Goal: Information Seeking & Learning: Learn about a topic

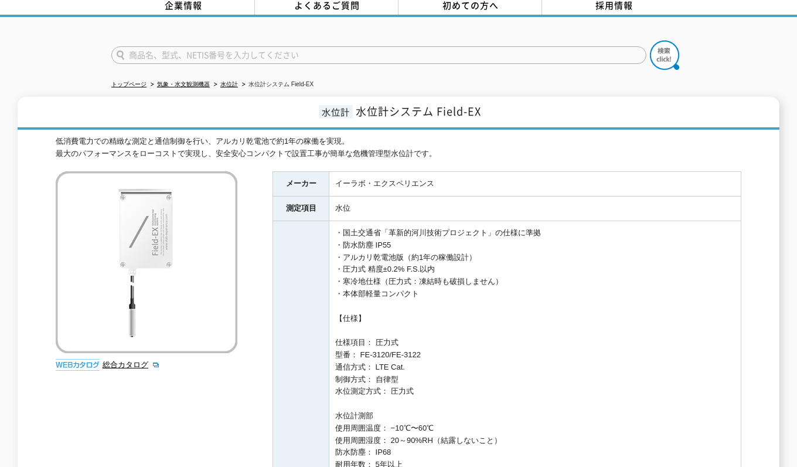
scroll to position [117, 0]
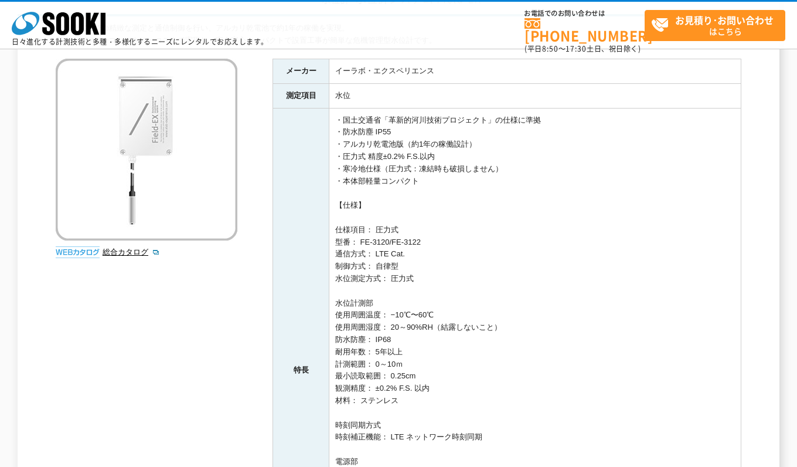
click at [183, 281] on div "低消費電力での精緻な測定と通信制御を行い、アルカリ乾電池で約1年の稼働を実現。 最大のパフォーマンスをローコストで実現し、安全安心コンパクトで設置工事が簡単な…" at bounding box center [399, 387] width 686 height 731
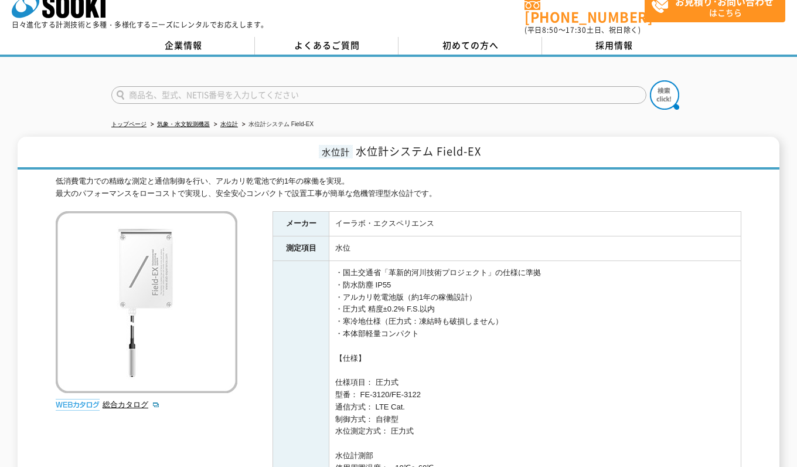
scroll to position [0, 0]
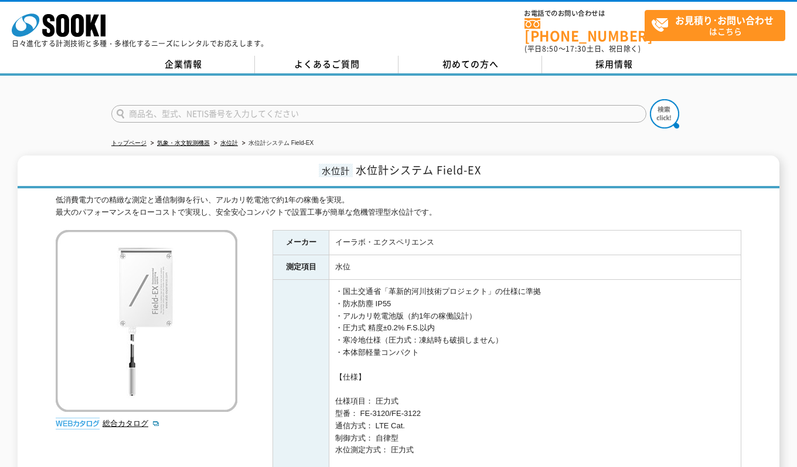
drag, startPoint x: 345, startPoint y: 285, endPoint x: 584, endPoint y: 313, distance: 240.8
drag, startPoint x: 583, startPoint y: 309, endPoint x: 515, endPoint y: 303, distance: 68.3
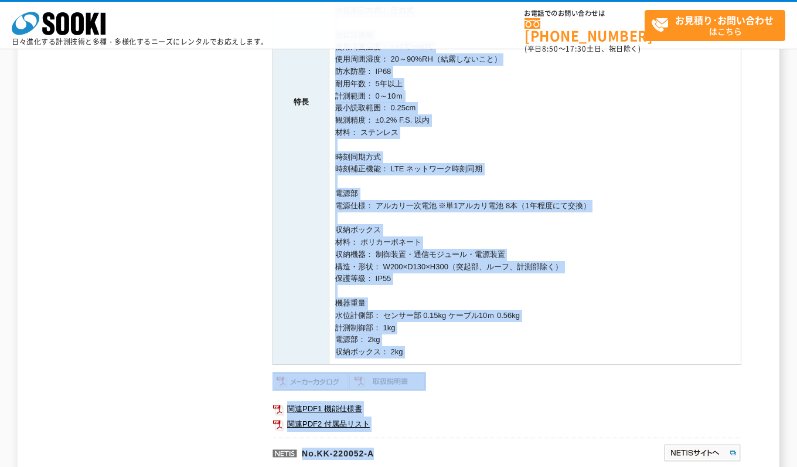
scroll to position [403, 0]
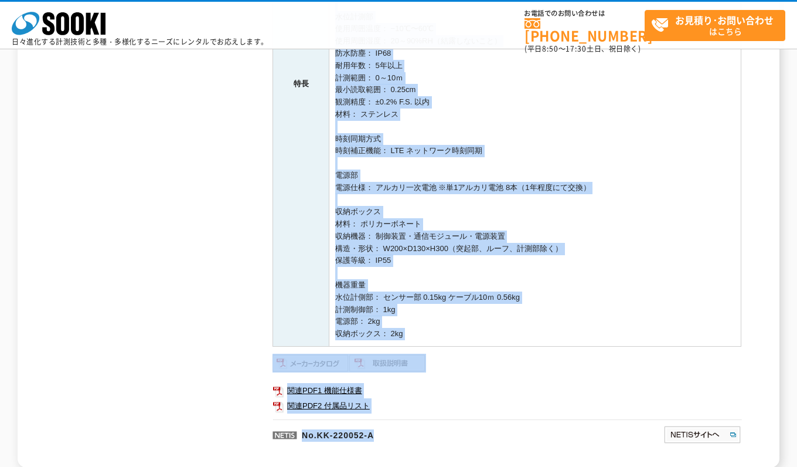
drag, startPoint x: 336, startPoint y: 284, endPoint x: 623, endPoint y: 338, distance: 291.6
click at [623, 338] on td "・国土交通省「革新的河川技術プロジェクト」の仕様に準拠 ・防水防塵 IP55 ・アルカリ乾電池版（約1年の稼働設計） ・圧力式 精度±0.2% F.S.以内 …" at bounding box center [535, 84] width 412 height 524
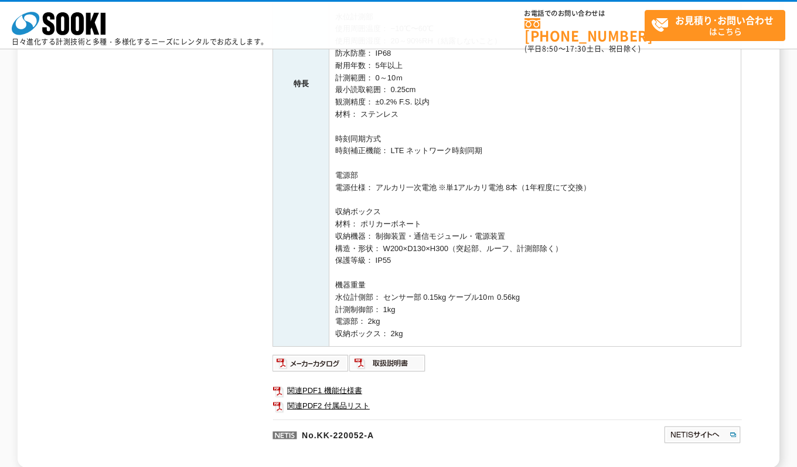
click at [533, 354] on ul at bounding box center [507, 362] width 469 height 19
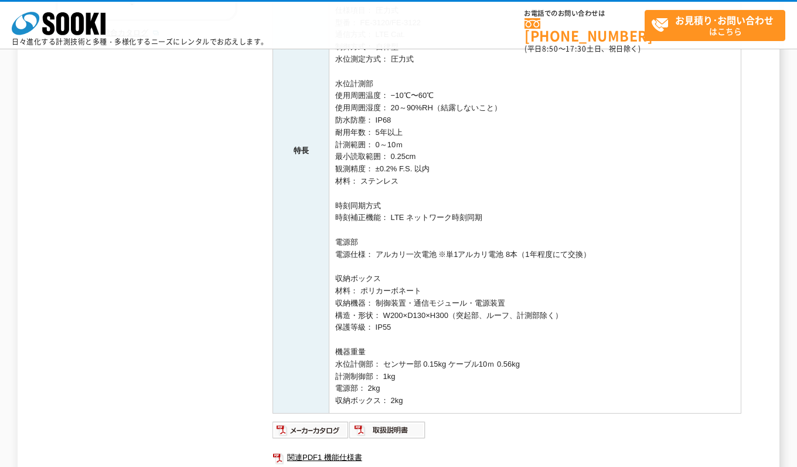
scroll to position [403, 0]
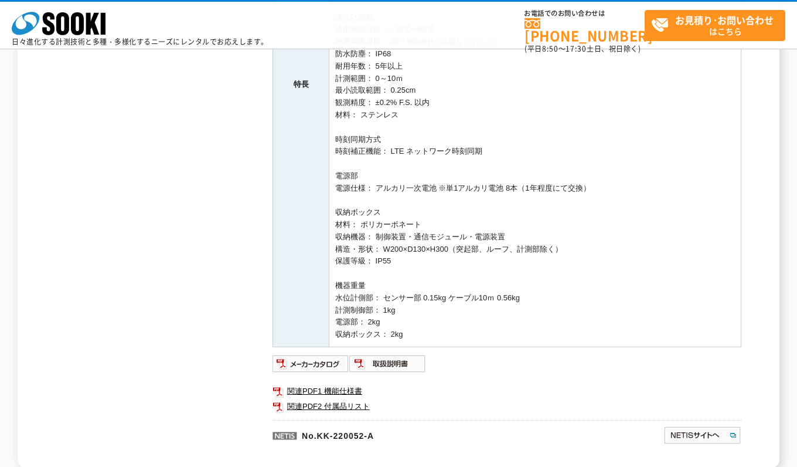
drag, startPoint x: 338, startPoint y: 284, endPoint x: 640, endPoint y: 336, distance: 305.8
click at [640, 336] on td "・国土交通省「革新的河川技術プロジェクト」の仕様に準拠 ・防水防塵 IP55 ・アルカリ乾電池版（約1年の稼働設計） ・圧力式 精度±0.2% F.S.以内 …" at bounding box center [535, 84] width 412 height 524
click at [624, 328] on td "・国土交通省「革新的河川技術プロジェクト」の仕様に準拠 ・防水防塵 IP55 ・アルカリ乾電池版（約1年の稼働設計） ・圧力式 精度±0.2% F.S.以内 …" at bounding box center [535, 84] width 412 height 524
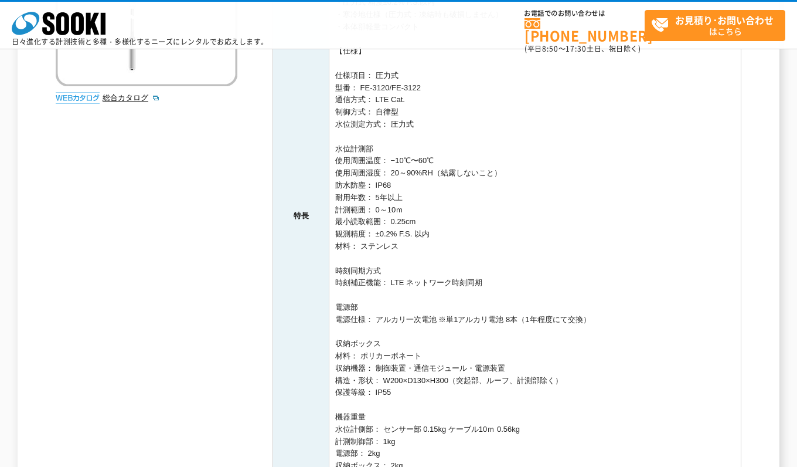
scroll to position [571, 0]
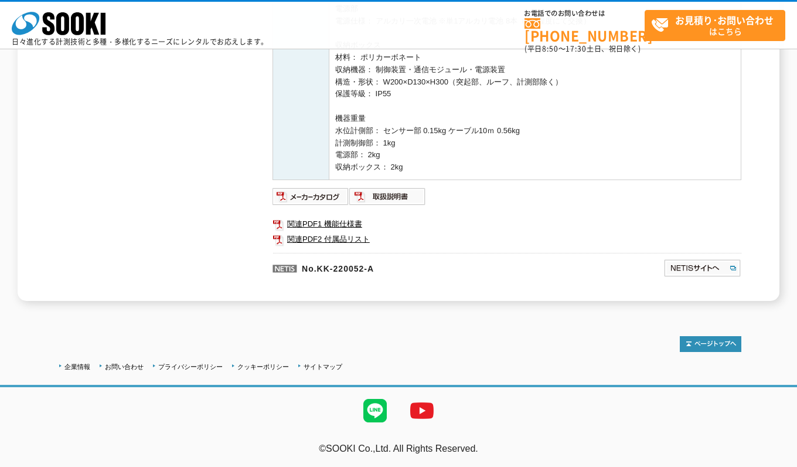
drag, startPoint x: 339, startPoint y: 284, endPoint x: 610, endPoint y: 167, distance: 294.9
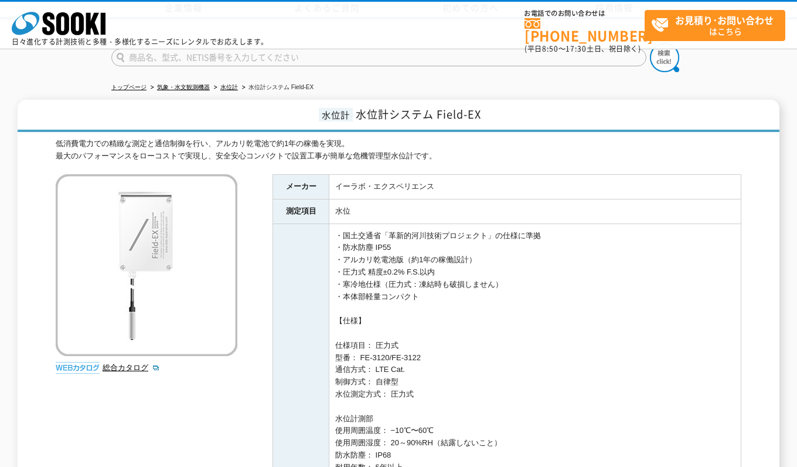
scroll to position [0, 0]
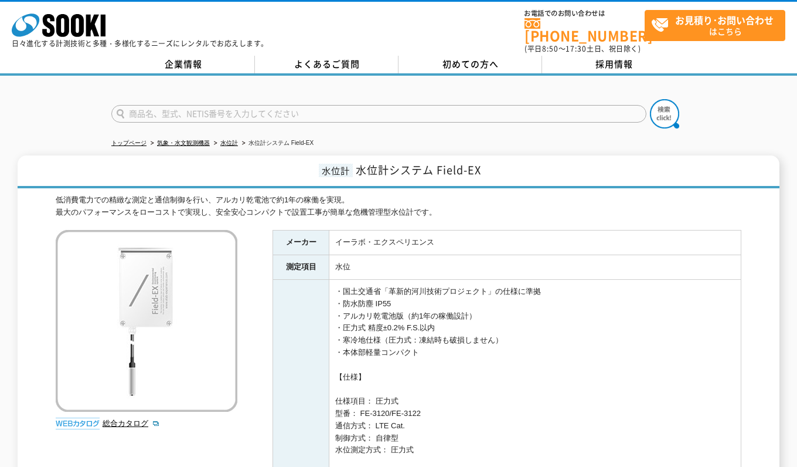
click at [219, 178] on h1 "水位計 水位計システム Field-EX" at bounding box center [399, 171] width 762 height 33
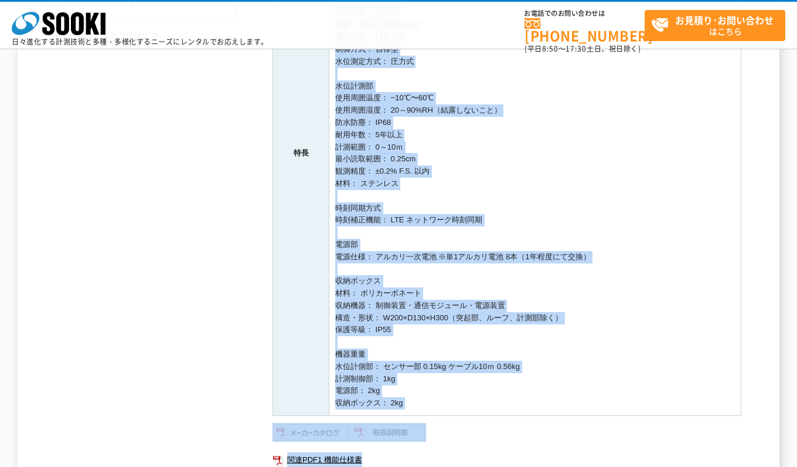
scroll to position [363, 0]
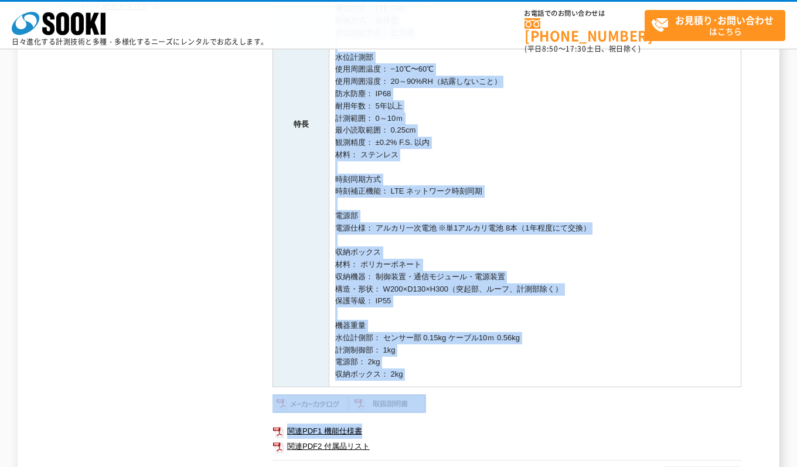
drag, startPoint x: 338, startPoint y: 287, endPoint x: 613, endPoint y: 373, distance: 288.7
click at [613, 373] on td "・国土交通省「革新的河川技術プロジェクト」の仕様に準拠 ・防水防塵 IP55 ・アルカリ乾電池版（約1年の稼働設計） ・圧力式 精度±0.2% F.S.以内 …" at bounding box center [535, 124] width 412 height 524
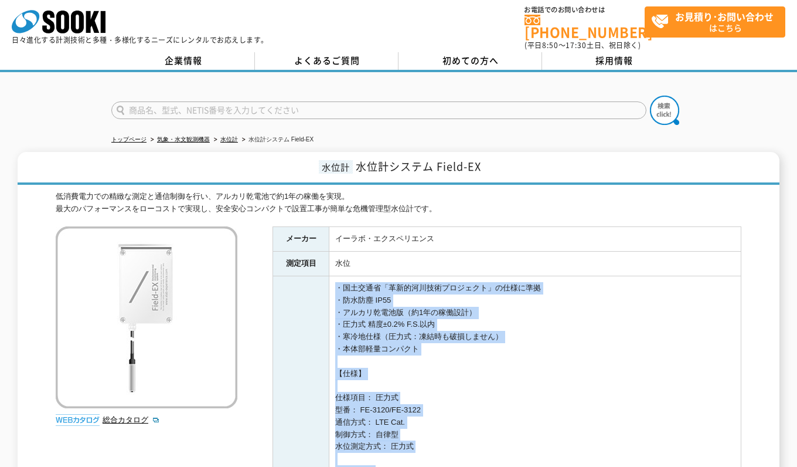
scroll to position [0, 0]
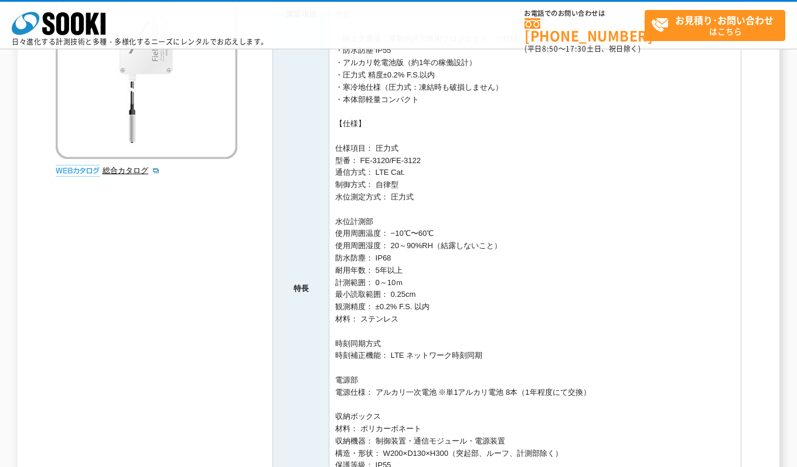
scroll to position [441, 0]
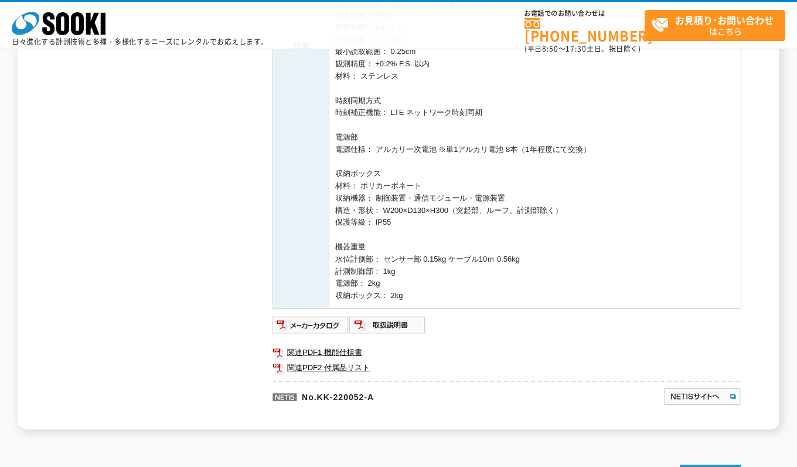
drag, startPoint x: 336, startPoint y: 282, endPoint x: 570, endPoint y: 303, distance: 234.3
click at [570, 303] on td "・国土交通省「革新的河川技術プロジェクト」の仕様に準拠 ・防水防塵 IP55 ・アルカリ乾電池版（約1年の稼働設計） ・圧力式 精度±0.2% F.S.以内 …" at bounding box center [535, 46] width 412 height 524
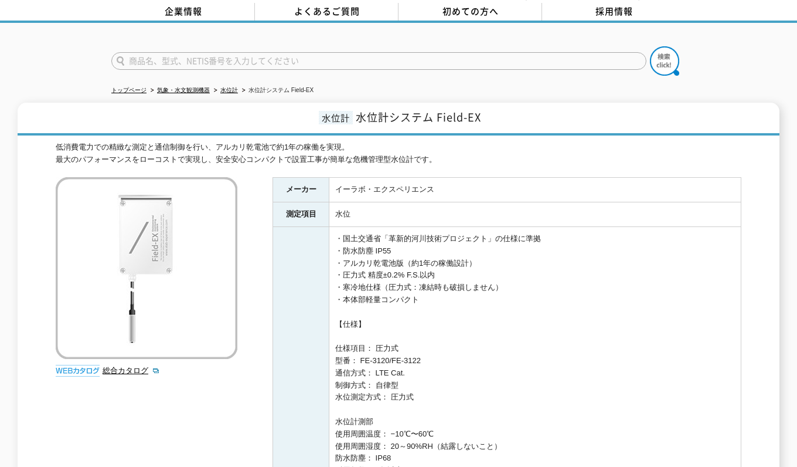
scroll to position [0, 0]
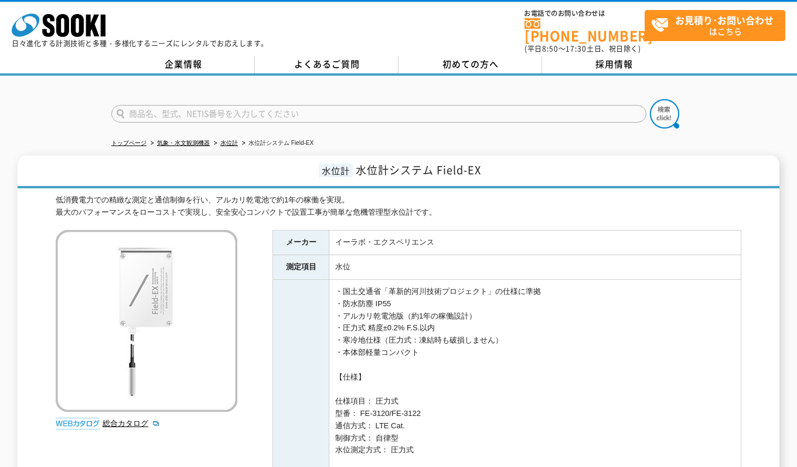
click at [433, 230] on td "イーラボ・エクスペリエンス" at bounding box center [535, 242] width 412 height 25
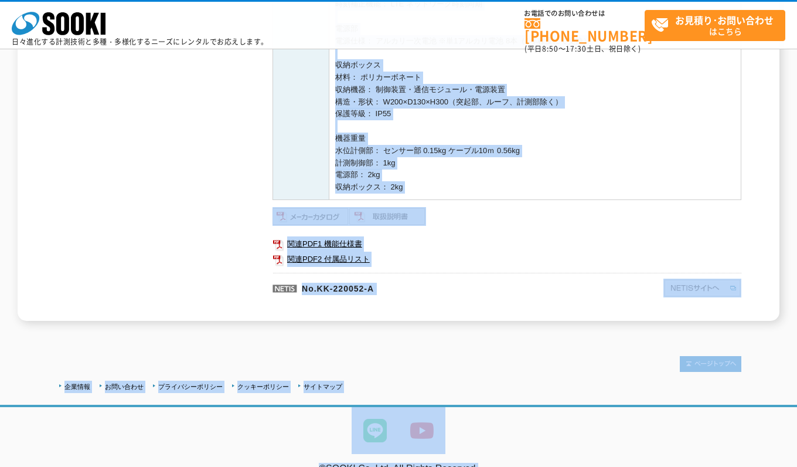
scroll to position [571, 0]
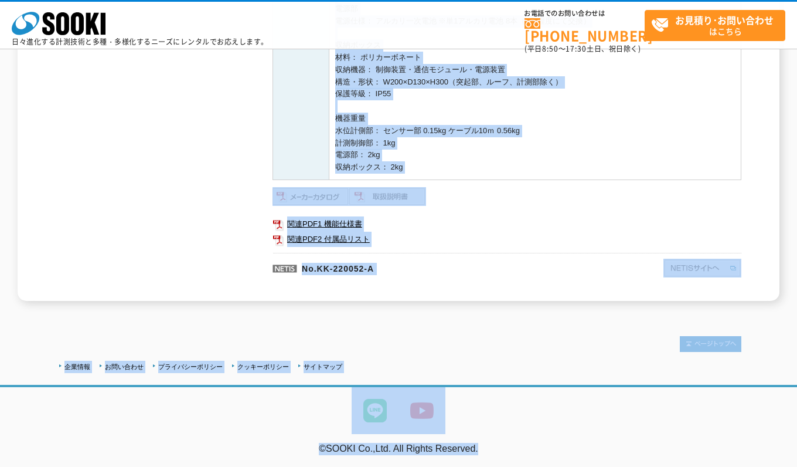
drag, startPoint x: 337, startPoint y: 287, endPoint x: 521, endPoint y: 162, distance: 221.9
